Goal: Information Seeking & Learning: Check status

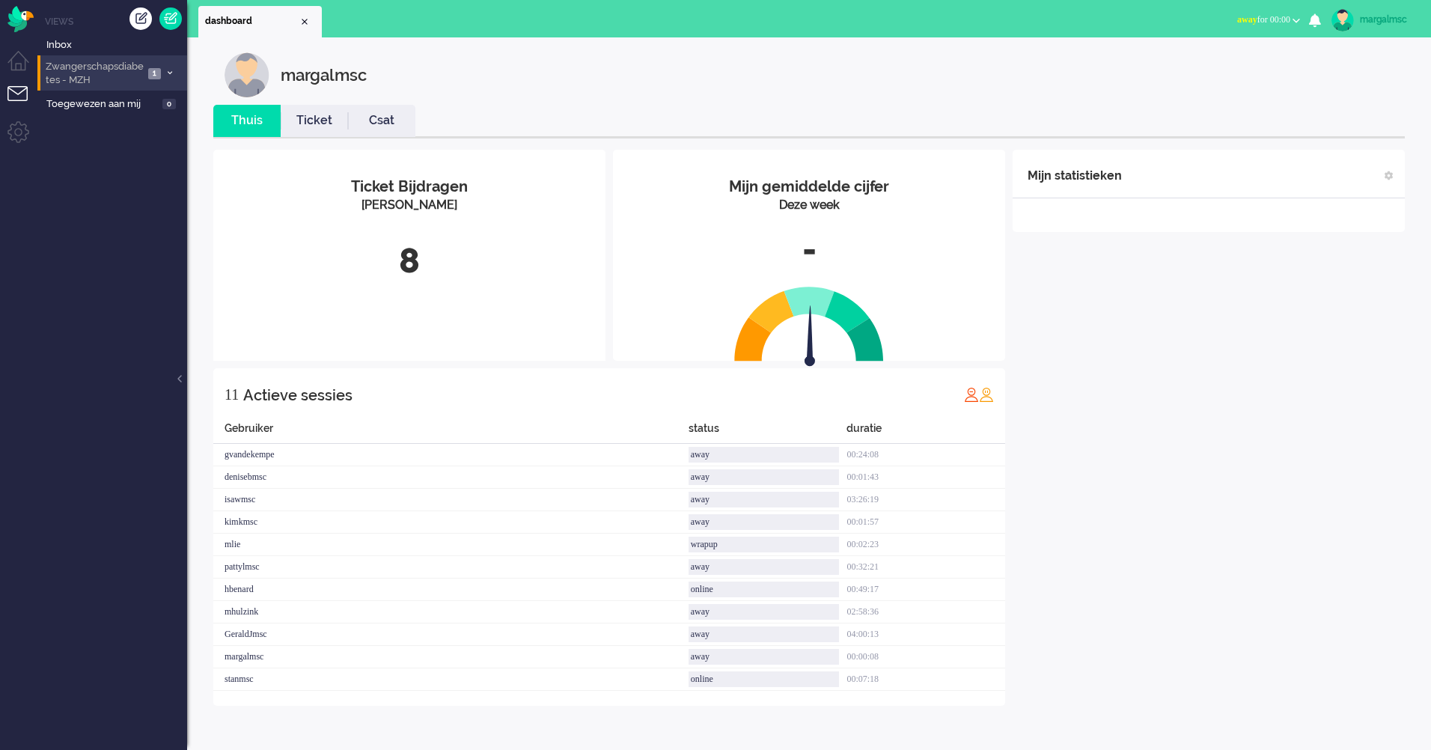
click at [89, 72] on span "Zwangerschapsdiabetes - MZH" at bounding box center [93, 74] width 100 height 28
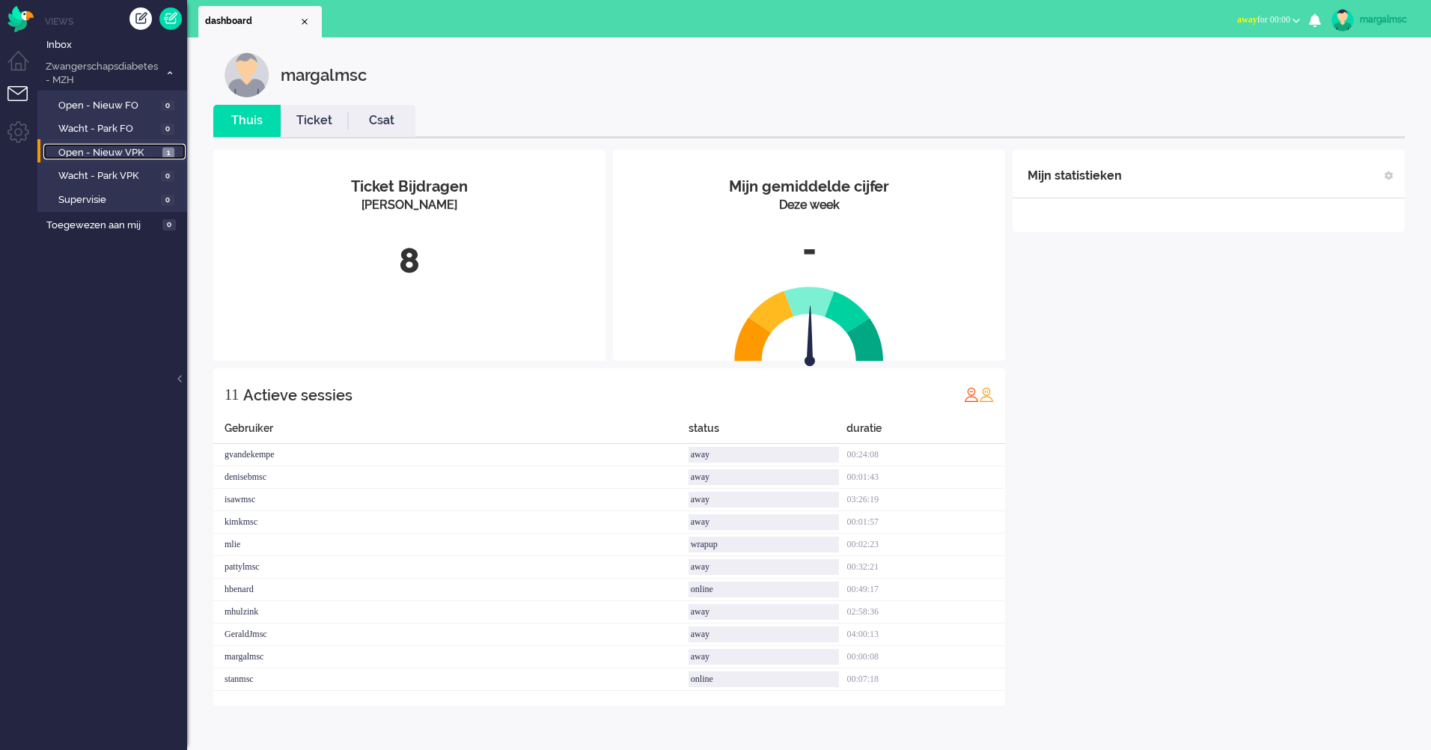
click at [87, 146] on span "Open - Nieuw VPK" at bounding box center [108, 153] width 100 height 14
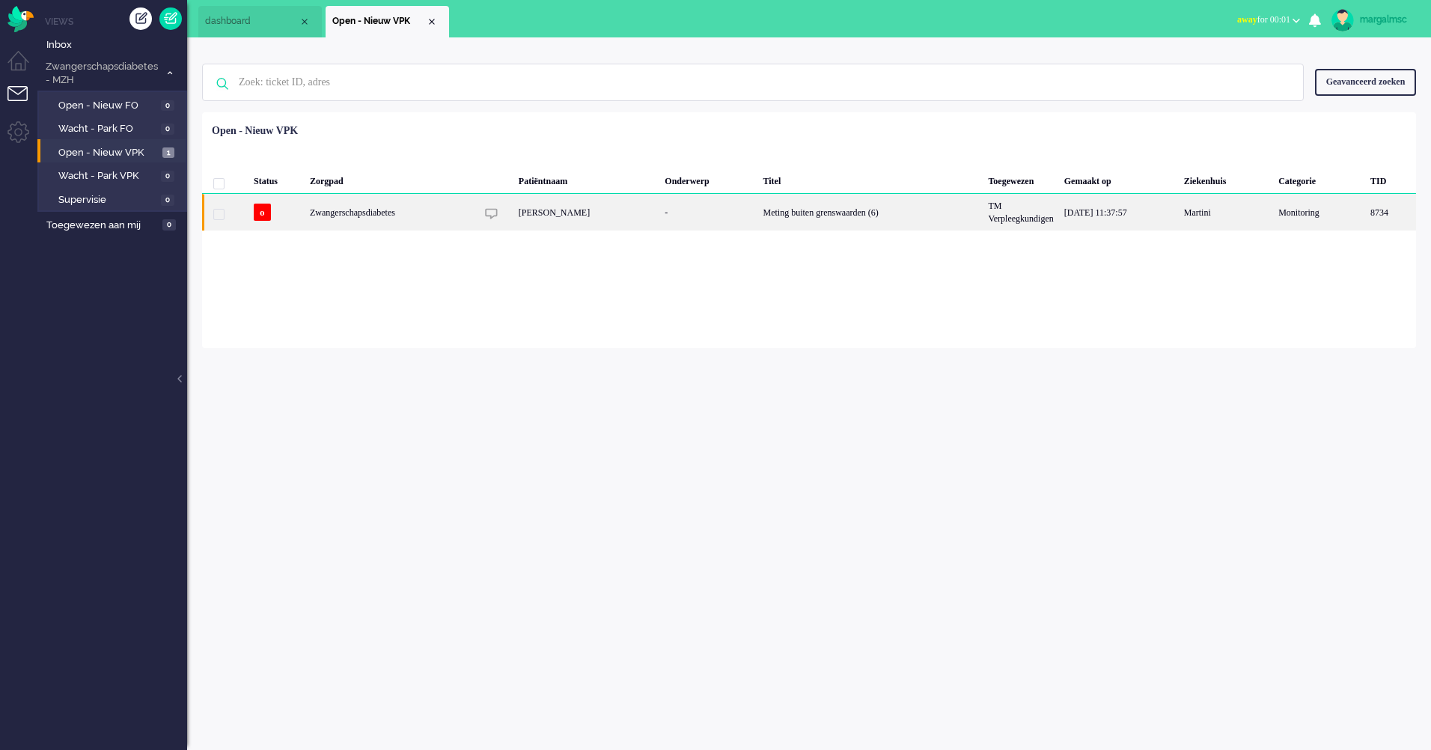
click at [609, 205] on div "[PERSON_NAME]" at bounding box center [586, 212] width 147 height 37
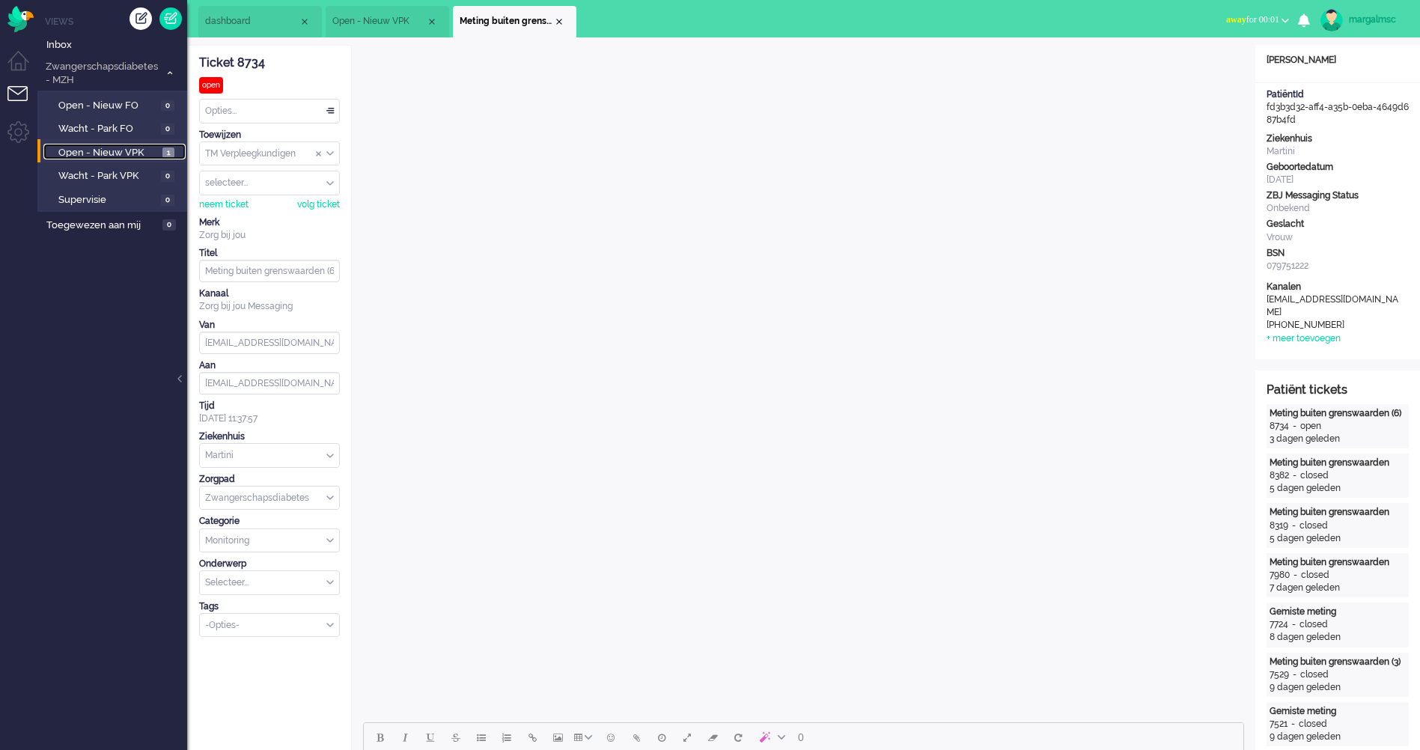
click at [128, 148] on span "Open - Nieuw VPK" at bounding box center [108, 153] width 100 height 14
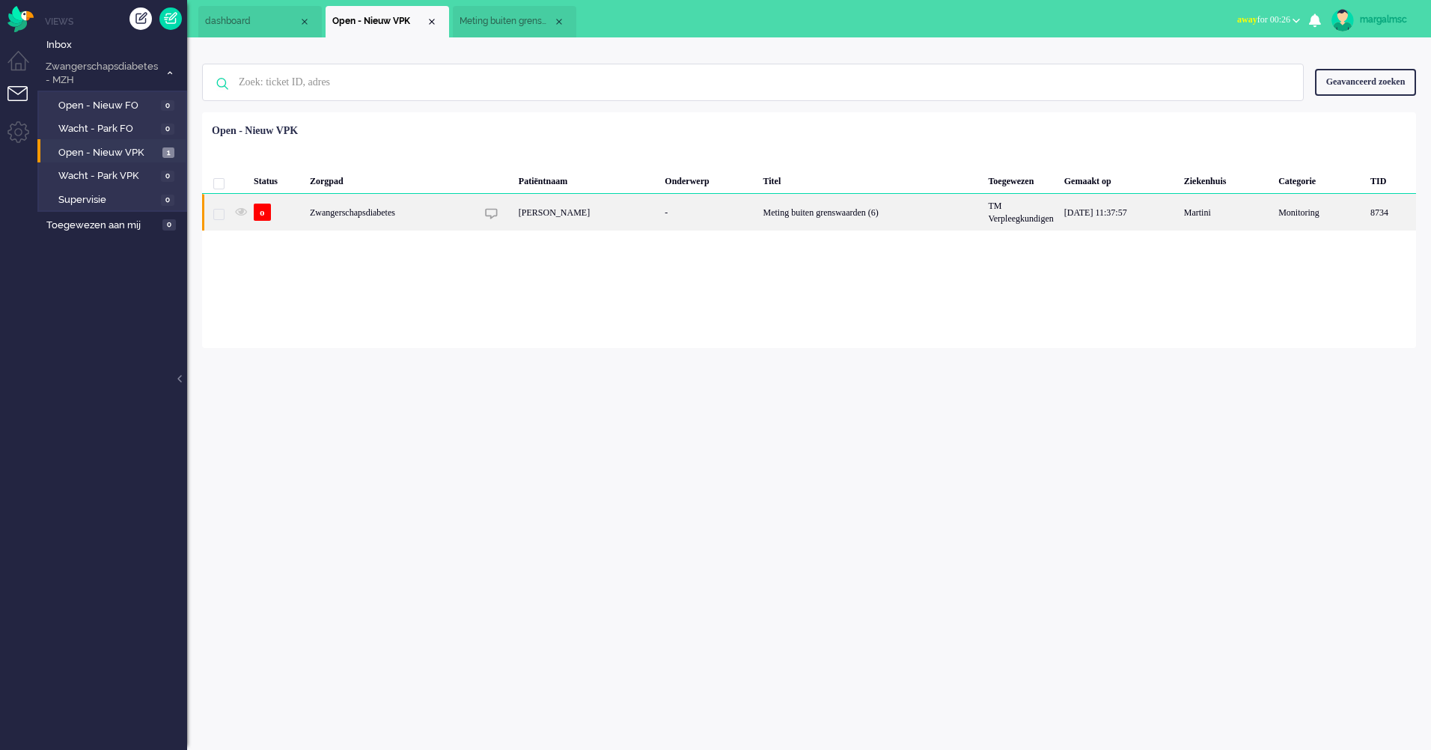
click at [639, 223] on div "[PERSON_NAME]" at bounding box center [586, 212] width 147 height 37
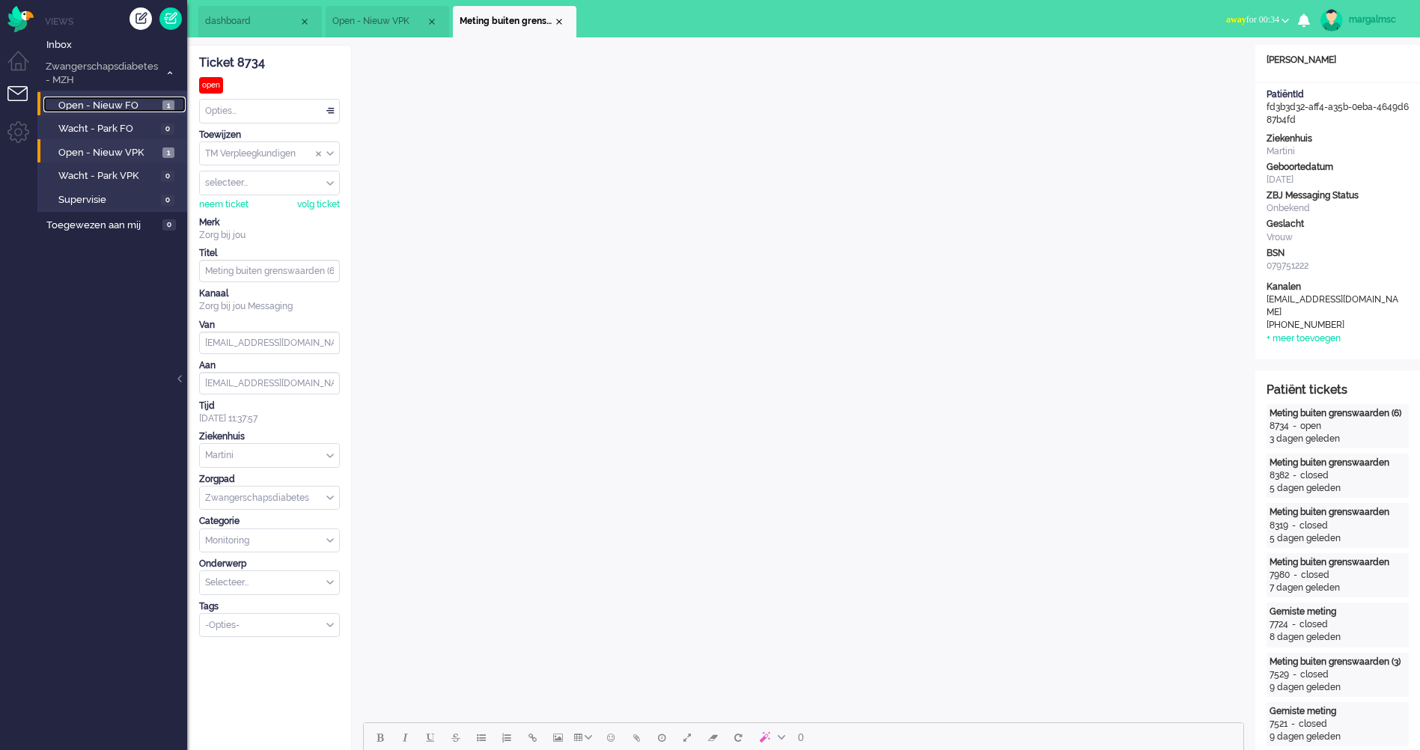
click at [80, 103] on span "Open - Nieuw FO" at bounding box center [108, 106] width 100 height 14
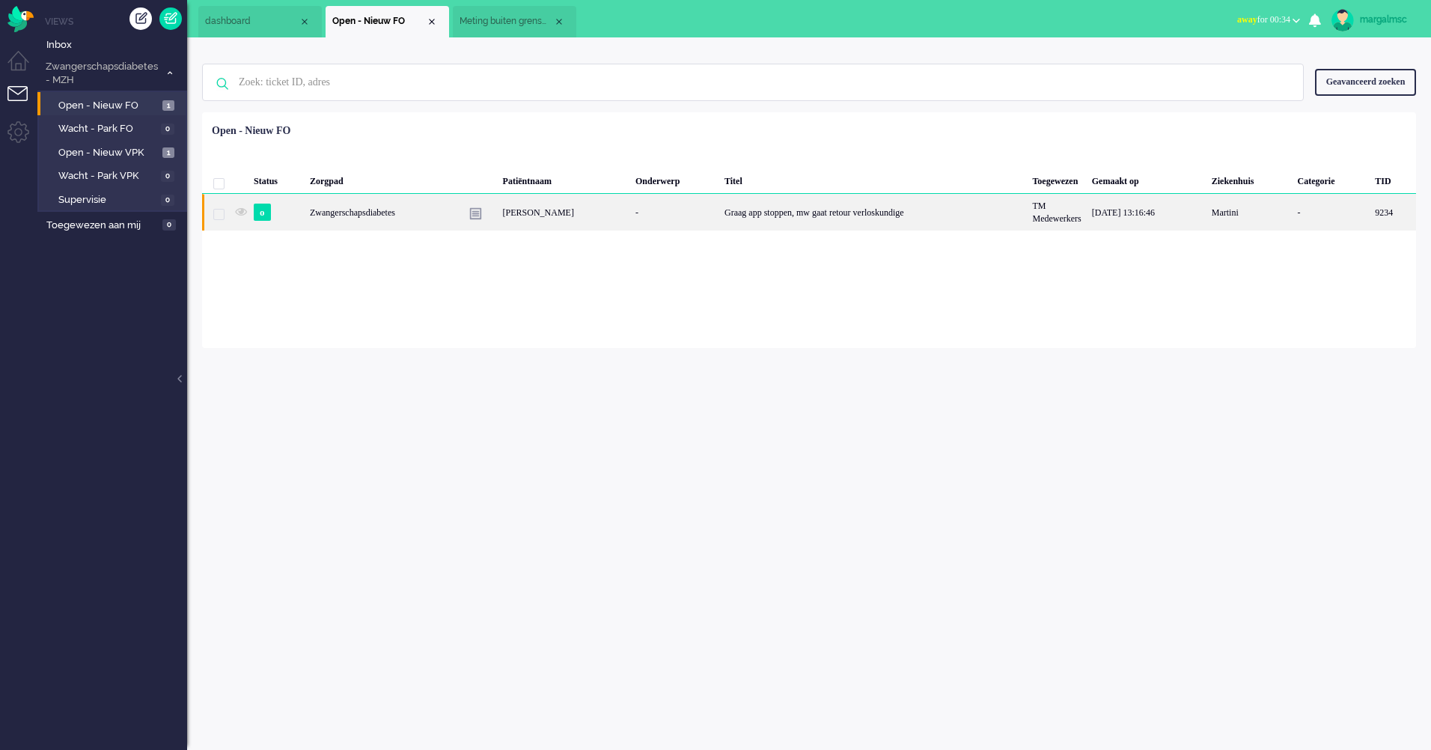
click at [528, 215] on div "[PERSON_NAME]" at bounding box center [564, 212] width 132 height 37
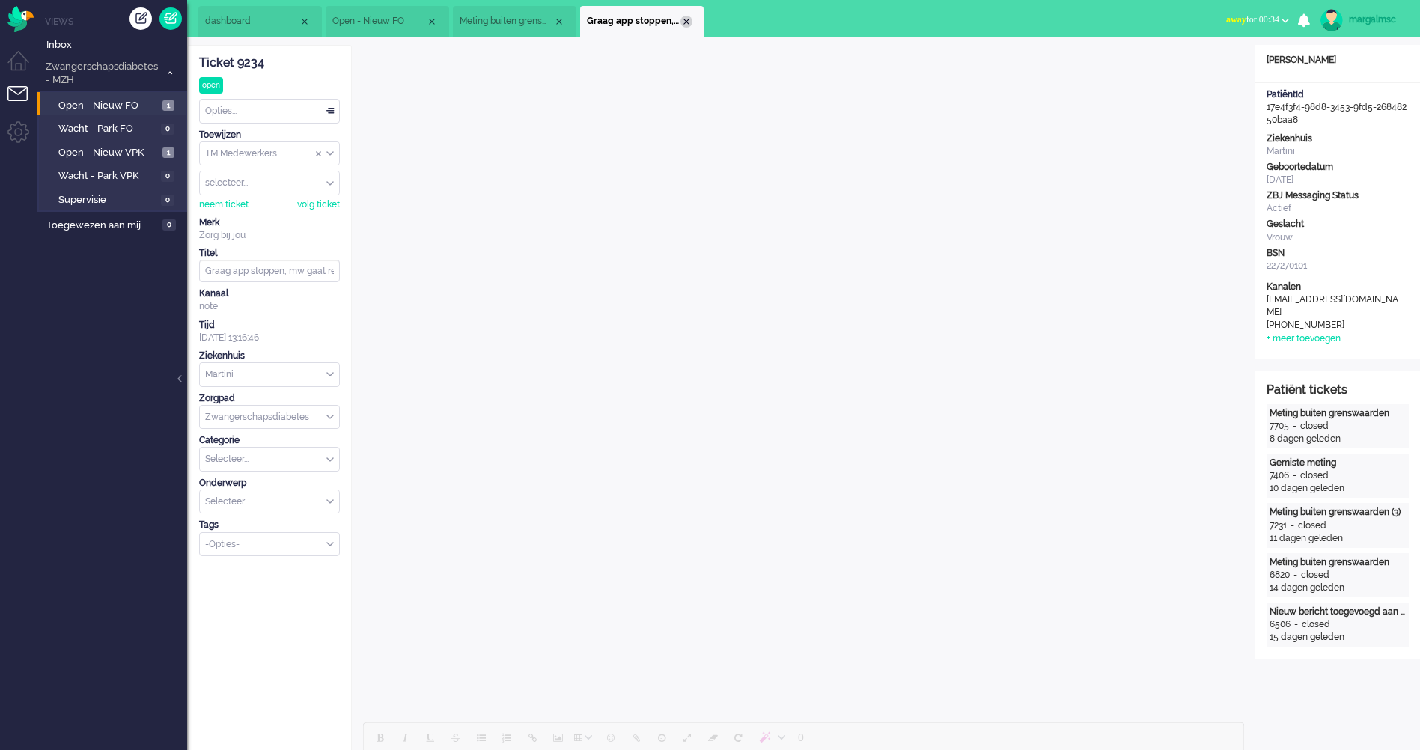
click at [688, 19] on div "Close tab" at bounding box center [686, 22] width 12 height 12
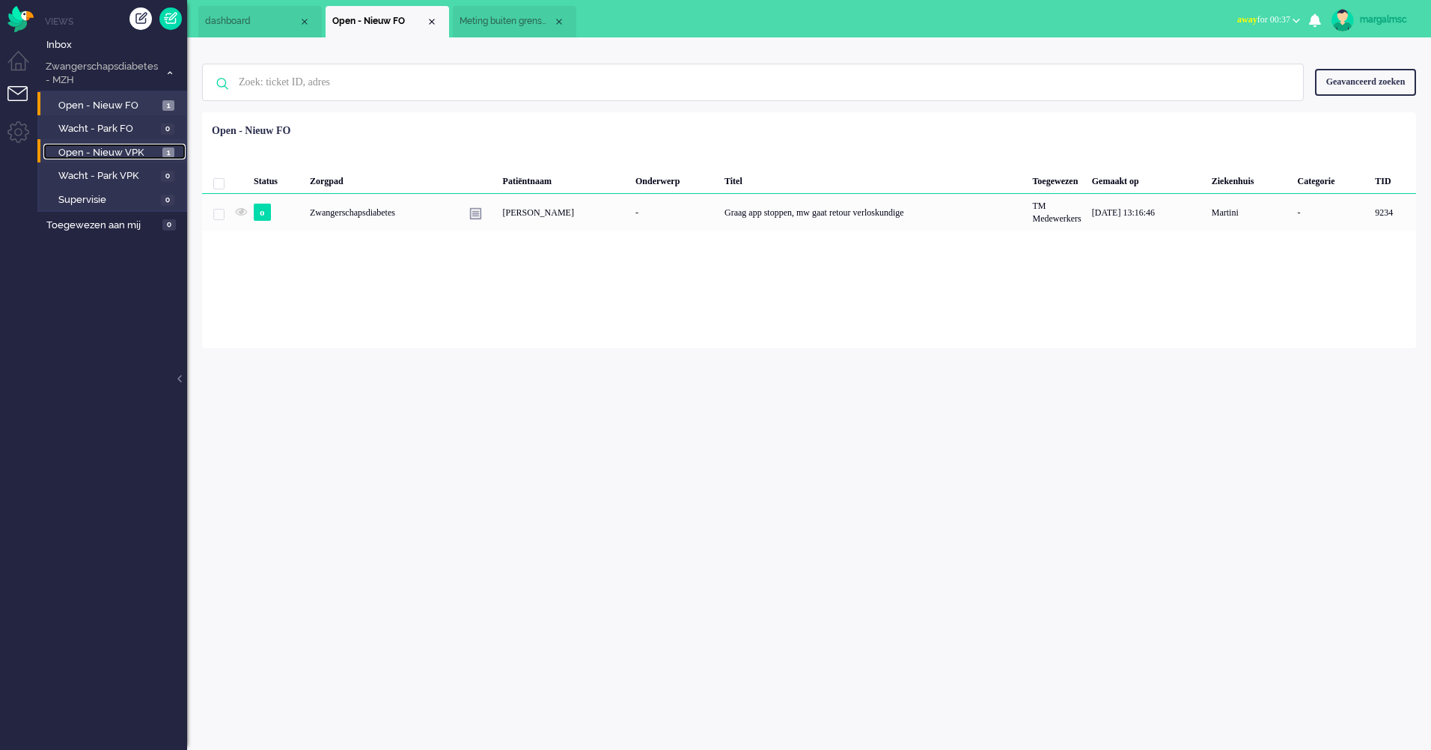
click at [126, 152] on span "Open - Nieuw VPK" at bounding box center [108, 153] width 100 height 14
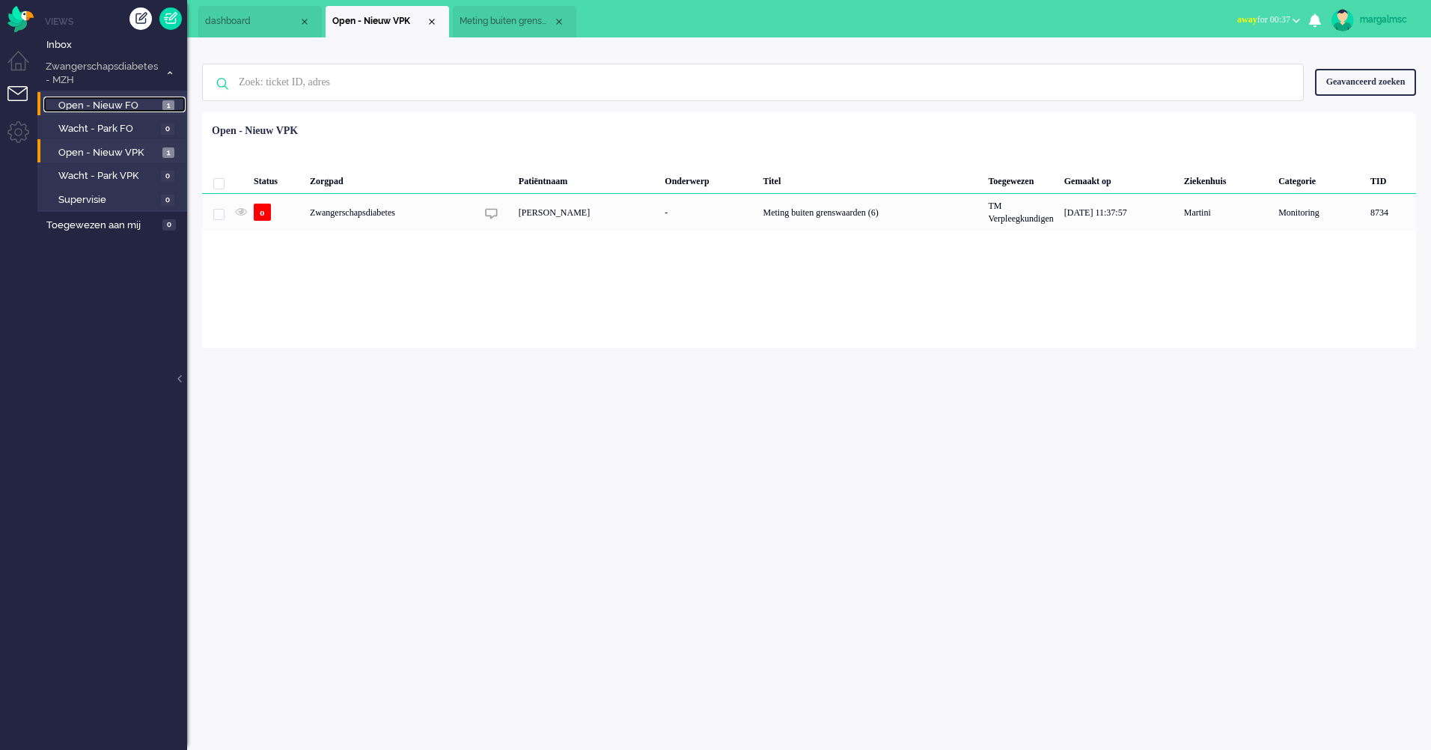
click at [103, 97] on link "Open - Nieuw FO 1" at bounding box center [114, 105] width 142 height 16
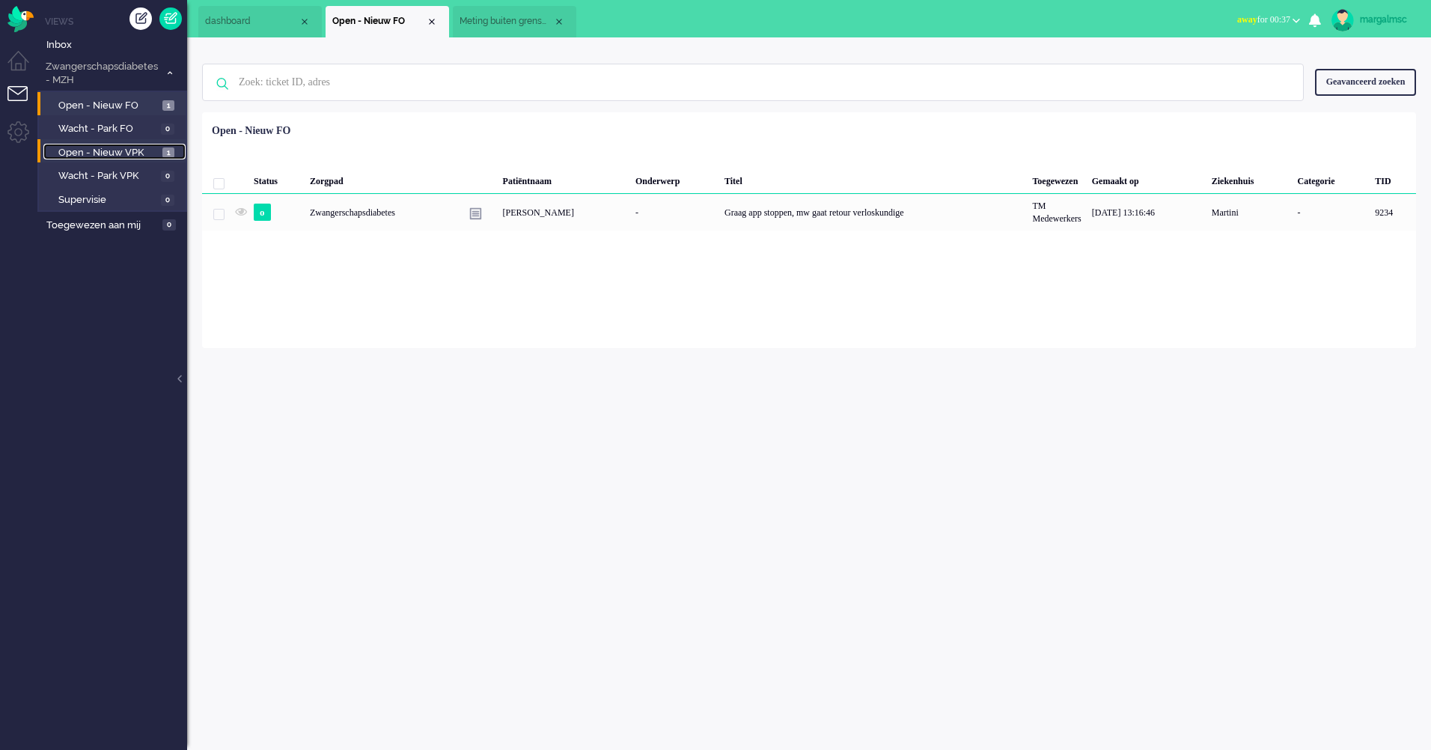
click at [103, 147] on span "Open - Nieuw VPK" at bounding box center [108, 153] width 100 height 14
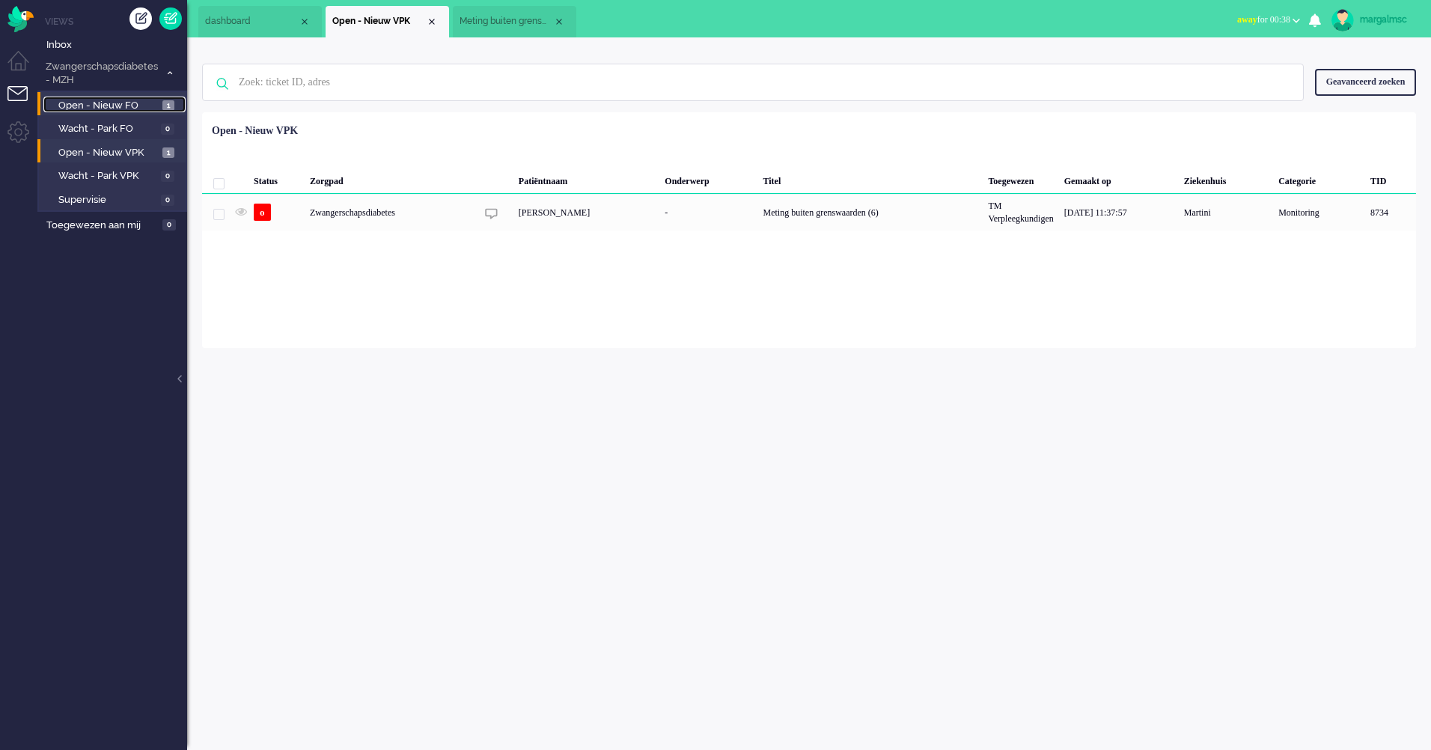
click at [82, 111] on span "Open - Nieuw FO" at bounding box center [108, 106] width 100 height 14
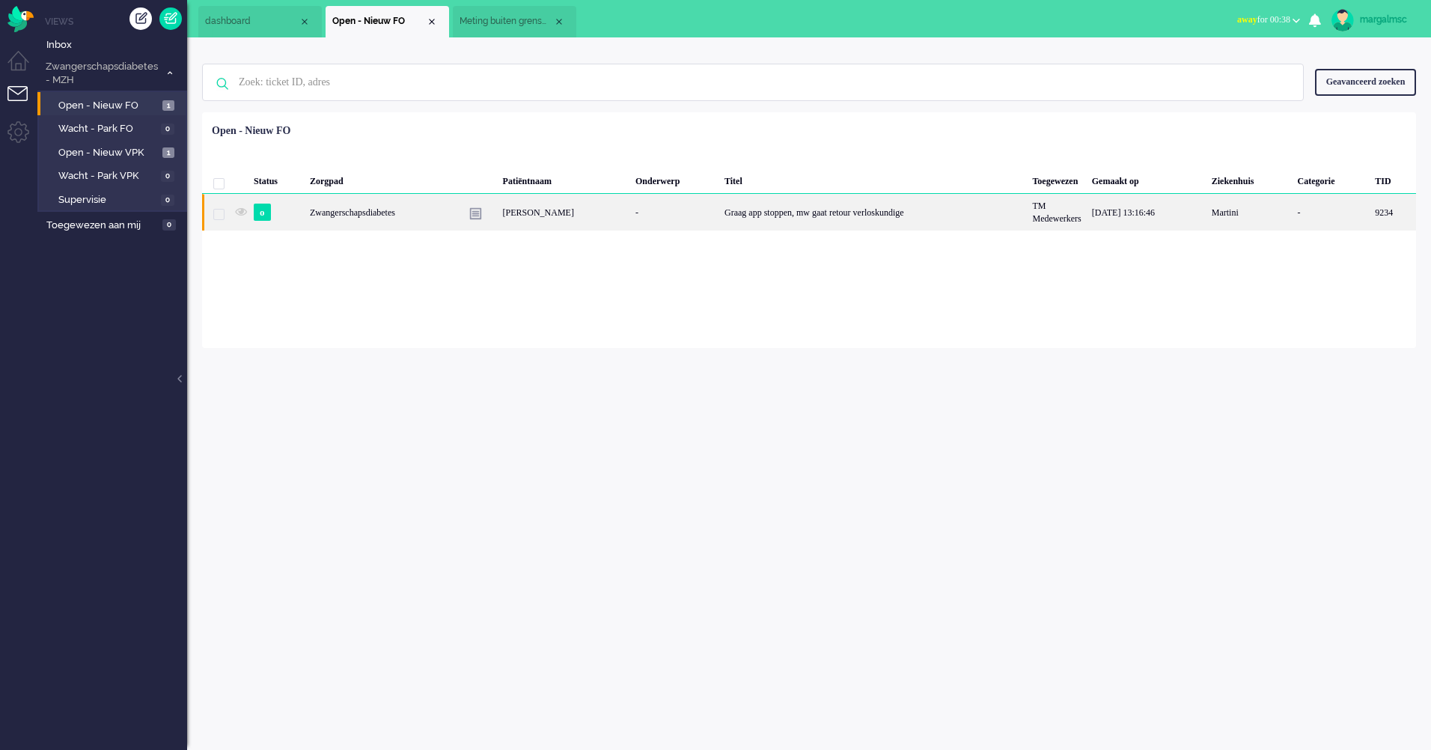
click at [719, 219] on div "Zwangerschapsdiabetes" at bounding box center [873, 212] width 308 height 37
